Goal: Information Seeking & Learning: Learn about a topic

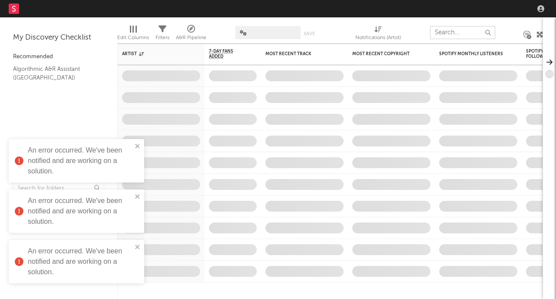
click at [457, 35] on input "text" at bounding box center [462, 32] width 65 height 13
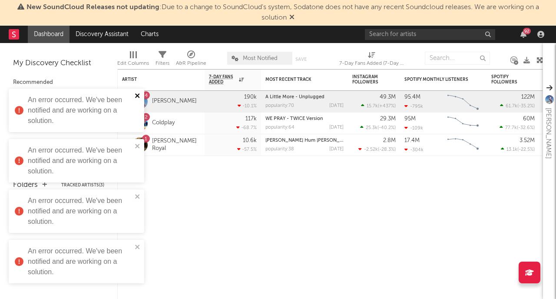
click at [138, 93] on icon "close" at bounding box center [138, 95] width 6 height 7
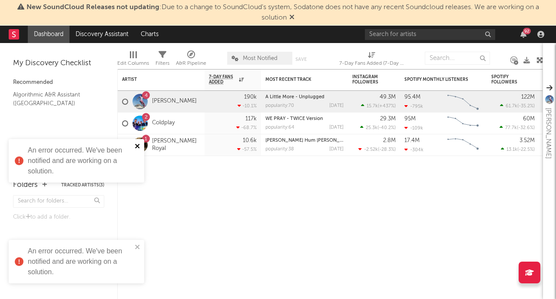
click at [136, 146] on icon "close" at bounding box center [137, 146] width 4 height 4
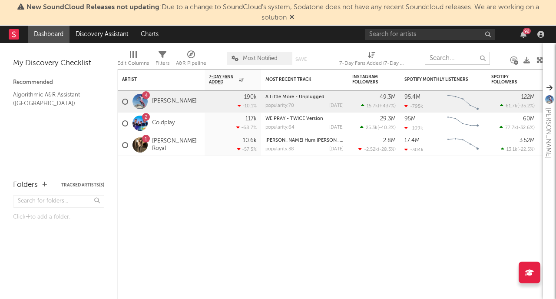
click at [449, 62] on input "text" at bounding box center [457, 58] width 65 height 13
click at [410, 33] on input "text" at bounding box center [430, 34] width 130 height 11
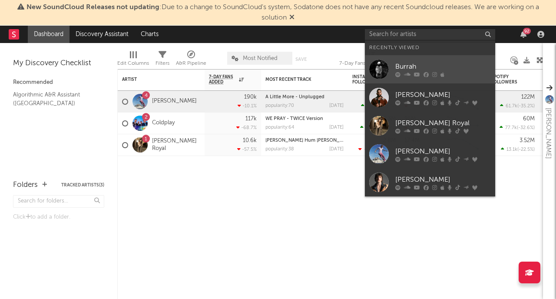
click at [414, 63] on div "Burrah" at bounding box center [444, 66] width 96 height 10
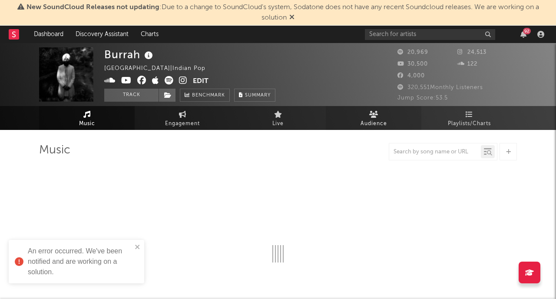
select select "6m"
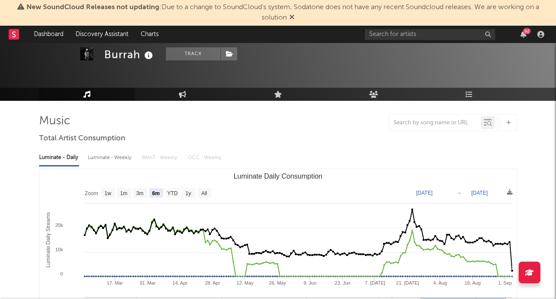
scroll to position [17, 0]
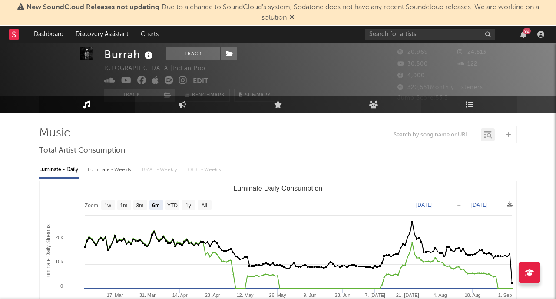
click at [471, 103] on icon at bounding box center [469, 104] width 7 height 7
